Goal: Information Seeking & Learning: Learn about a topic

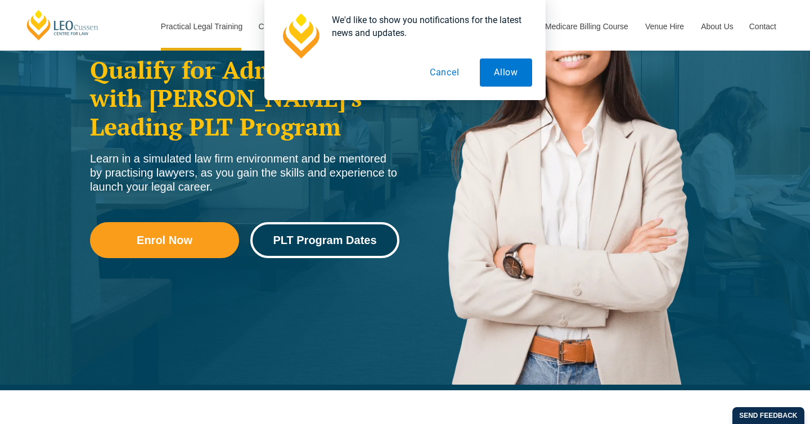
click at [346, 247] on link "PLT Program Dates" at bounding box center [324, 240] width 149 height 36
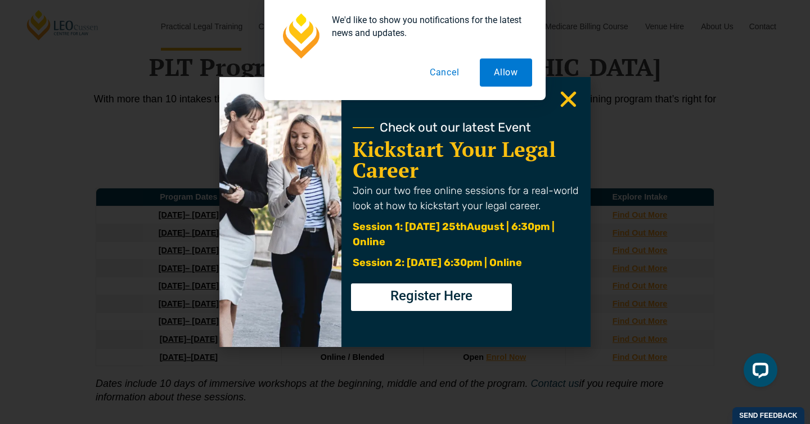
click at [441, 75] on button "Cancel" at bounding box center [444, 72] width 58 height 28
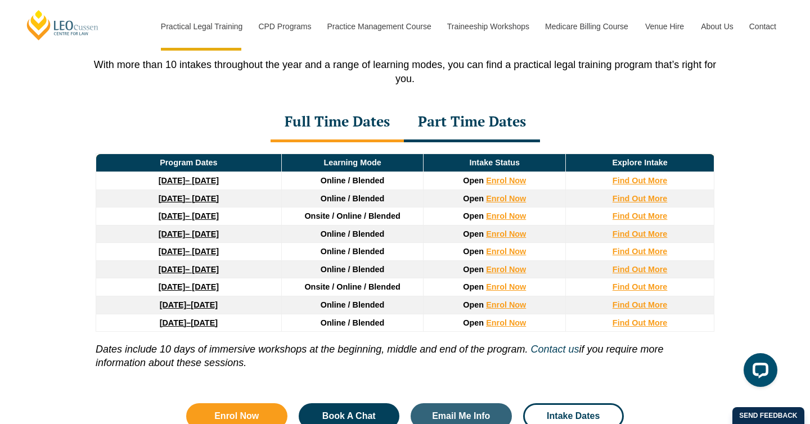
scroll to position [1507, 0]
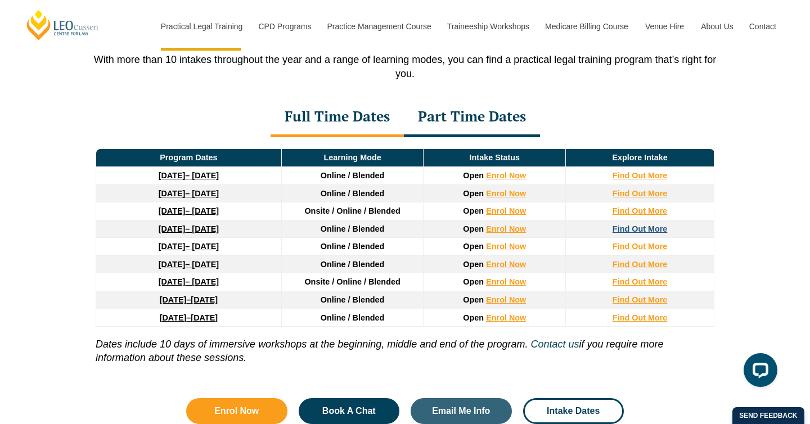
click at [618, 232] on strong "Find Out More" at bounding box center [639, 228] width 55 height 9
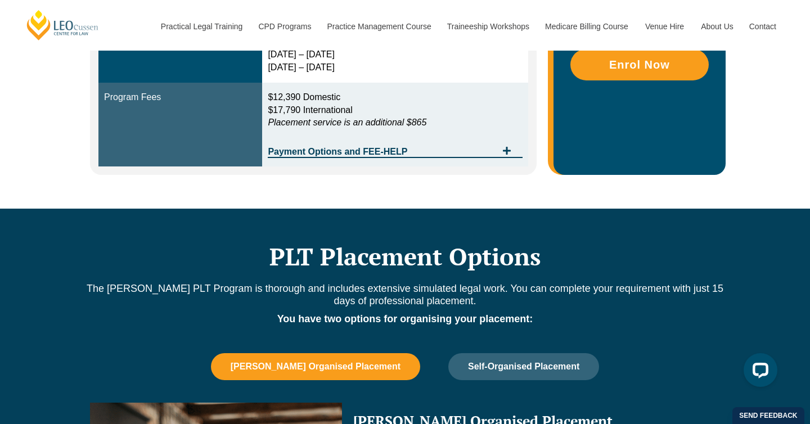
scroll to position [415, 0]
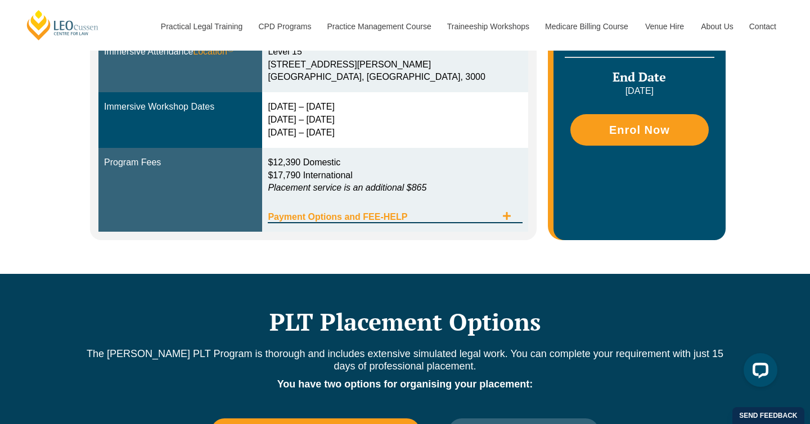
click at [494, 214] on span "Payment Options and FEE-HELP" at bounding box center [382, 217] width 228 height 9
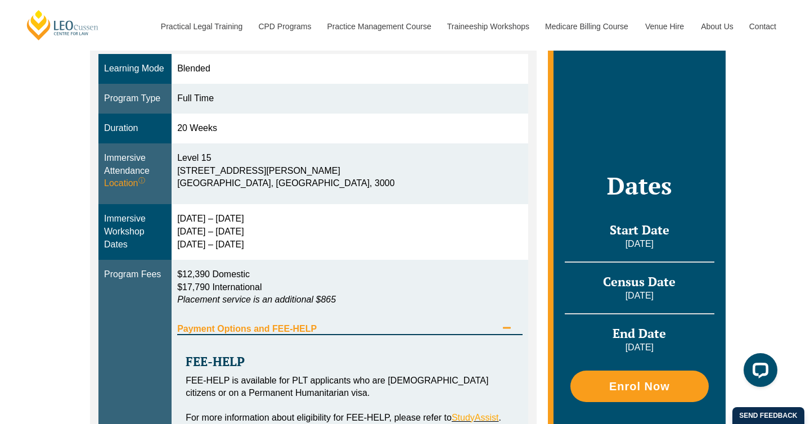
scroll to position [310, 0]
